Goal: Check status: Check status

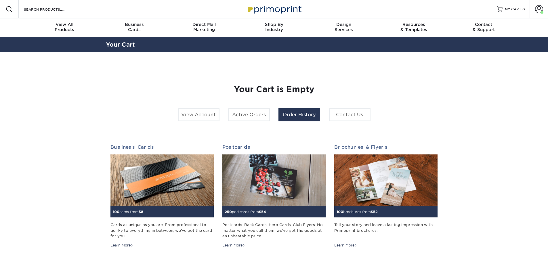
click at [298, 113] on link "Order History" at bounding box center [299, 114] width 42 height 13
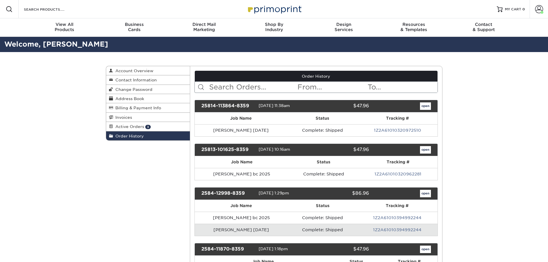
click at [268, 85] on input "text" at bounding box center [253, 87] width 88 height 11
type input "karina"
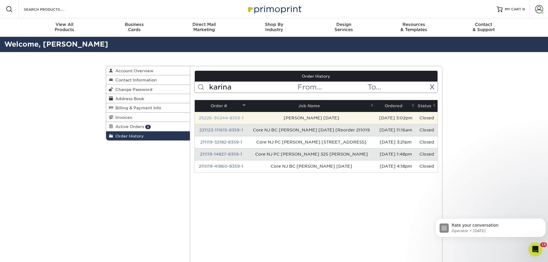
click at [233, 116] on link "25226-30244-8359-1" at bounding box center [221, 118] width 45 height 5
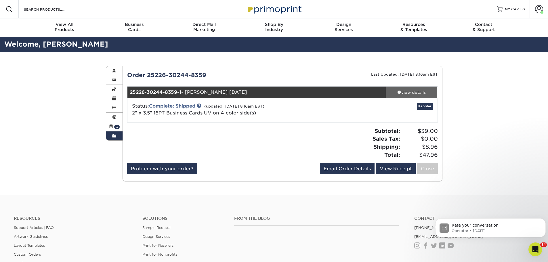
click at [409, 91] on div "view details" at bounding box center [412, 92] width 52 height 6
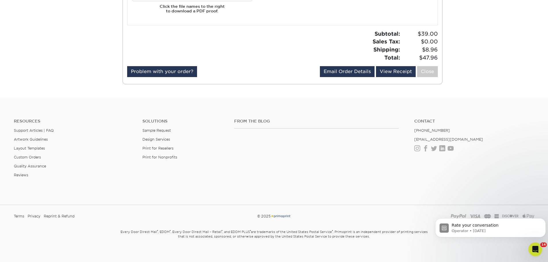
scroll to position [372, 0]
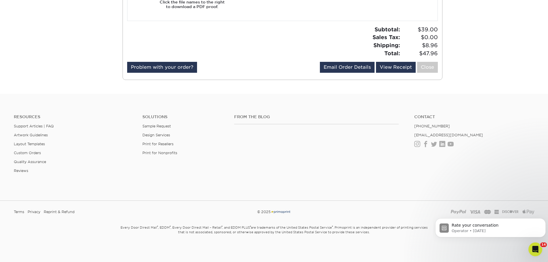
click at [316, 124] on div "From the Blog" at bounding box center [320, 132] width 180 height 37
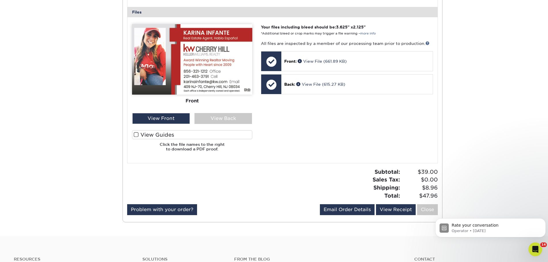
scroll to position [345, 0]
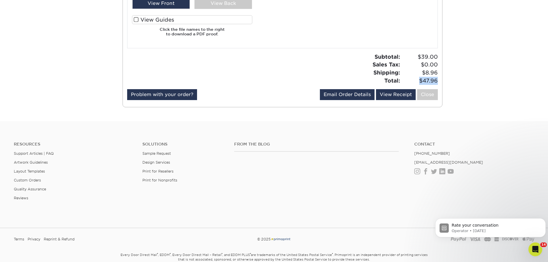
drag, startPoint x: 419, startPoint y: 81, endPoint x: 438, endPoint y: 80, distance: 18.4
click at [438, 80] on div "Subtotal: $39.00 Sales Tax: $0.00 Shipping: $8.96 Total: $47.96" at bounding box center [362, 69] width 160 height 32
copy span "$47.96"
click at [348, 67] on div "Subtotal: $39.00 Sales Tax: $0.00 Shipping: $8.96 Total: $47.96" at bounding box center [362, 69] width 160 height 32
click at [288, 73] on div "Subtotal: $39.00 Sales Tax: $0.00 Shipping: $8.96 Total: $47.96" at bounding box center [362, 69] width 160 height 32
